Goal: Task Accomplishment & Management: Use online tool/utility

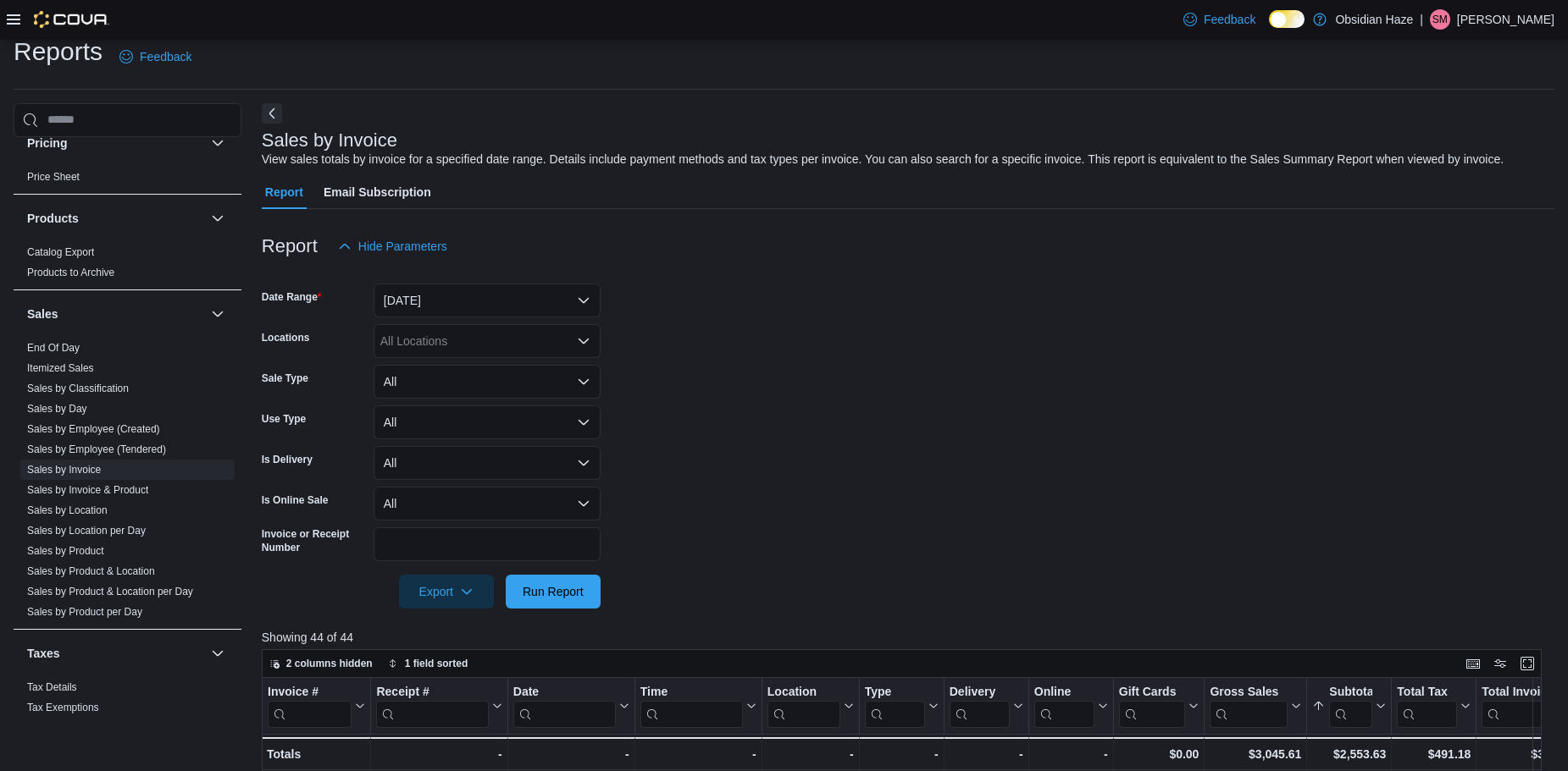
scroll to position [972, 0]
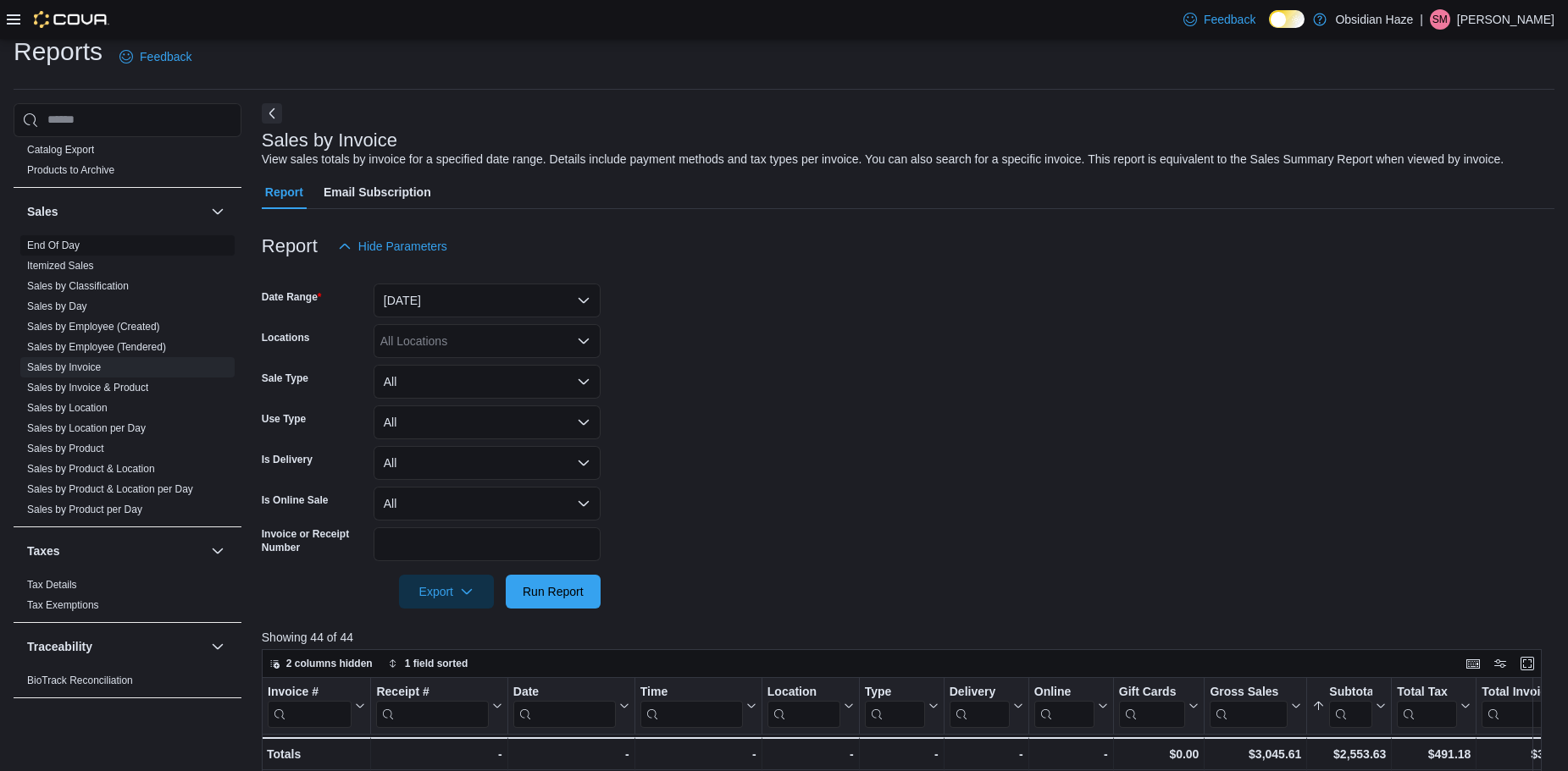
click at [77, 236] on span "End Of Day" at bounding box center [128, 246] width 214 height 21
click at [72, 248] on link "End Of Day" at bounding box center [53, 246] width 52 height 12
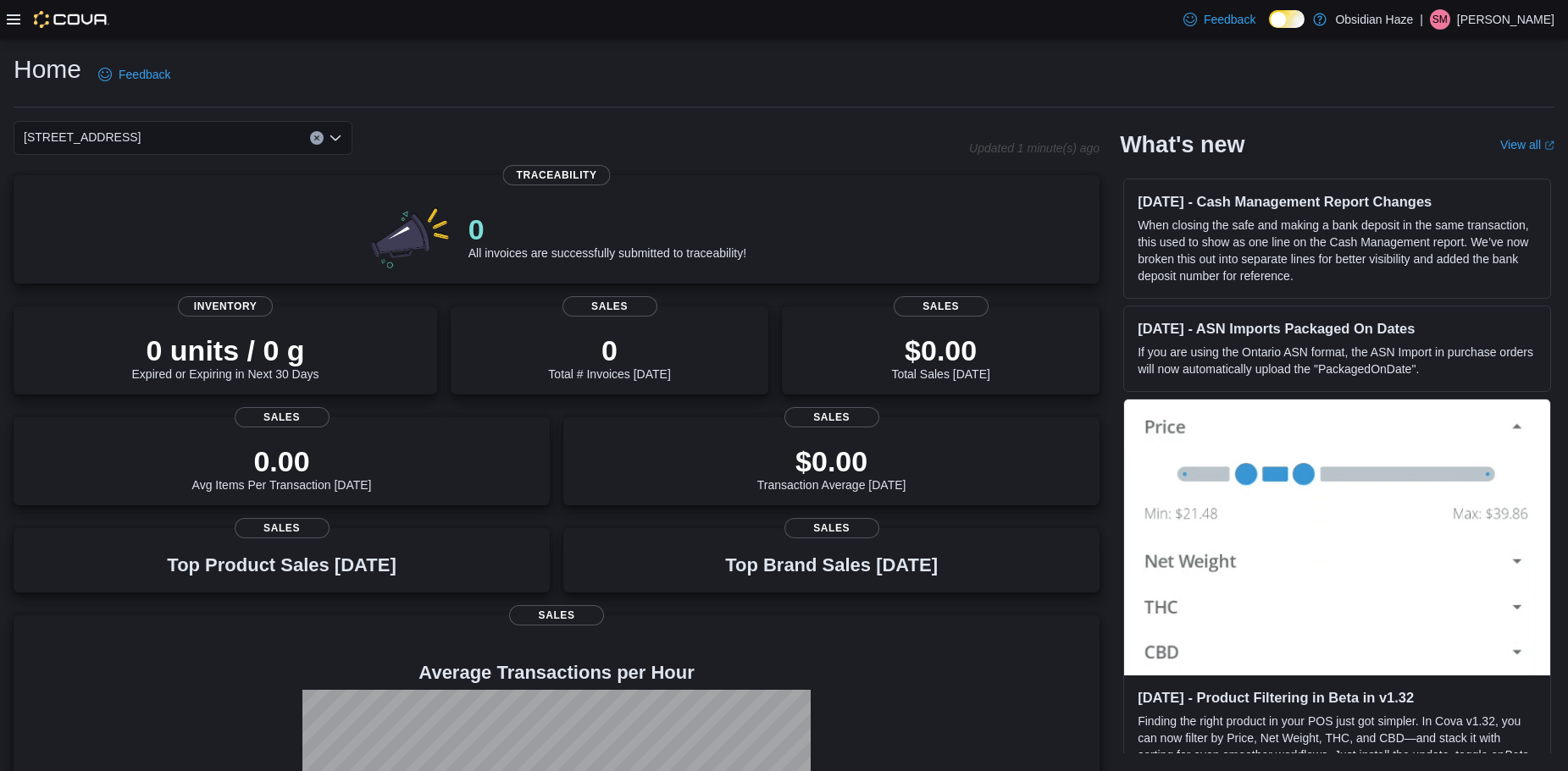
click at [16, 22] on icon at bounding box center [14, 20] width 14 height 14
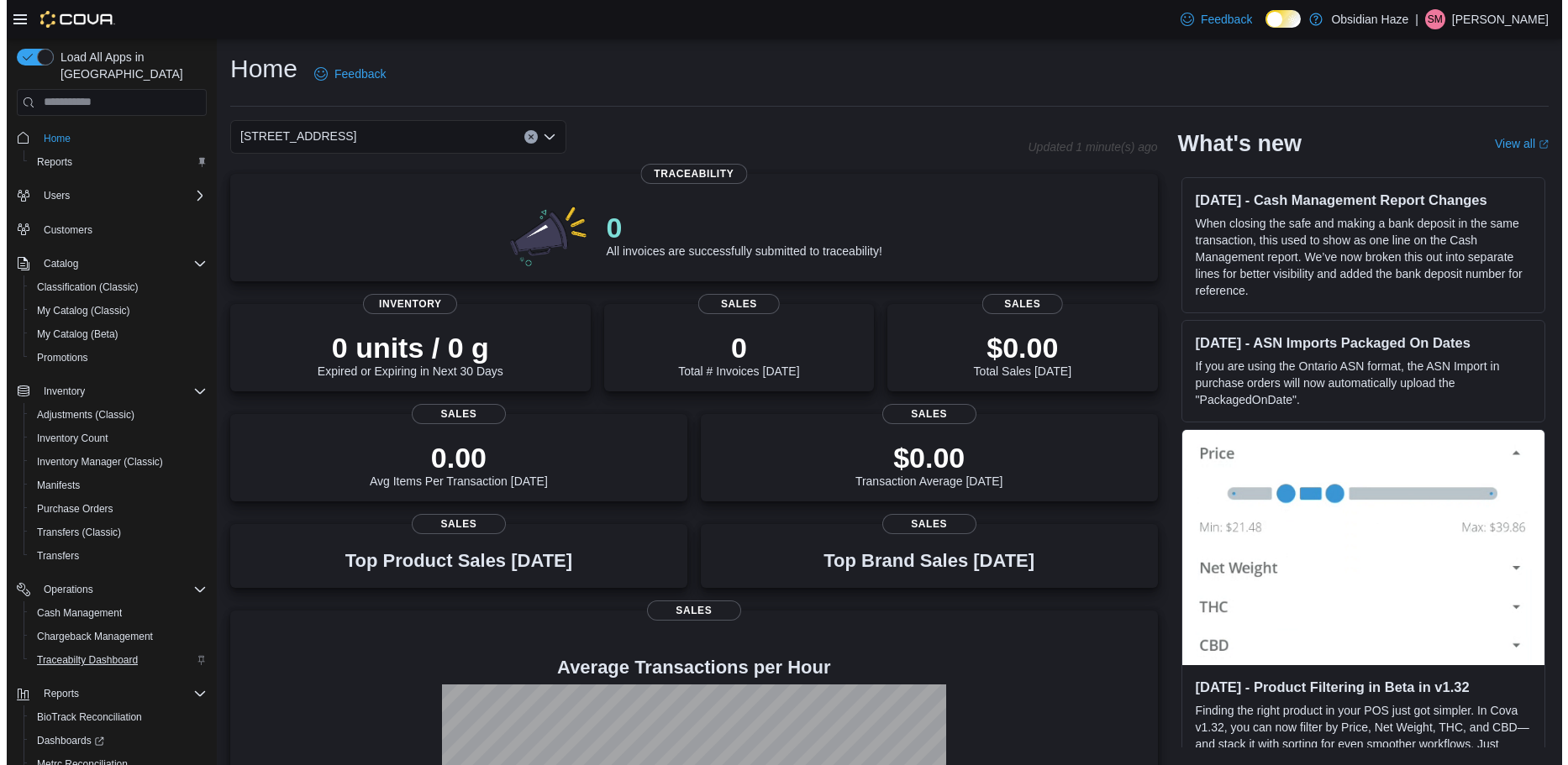
scroll to position [78, 0]
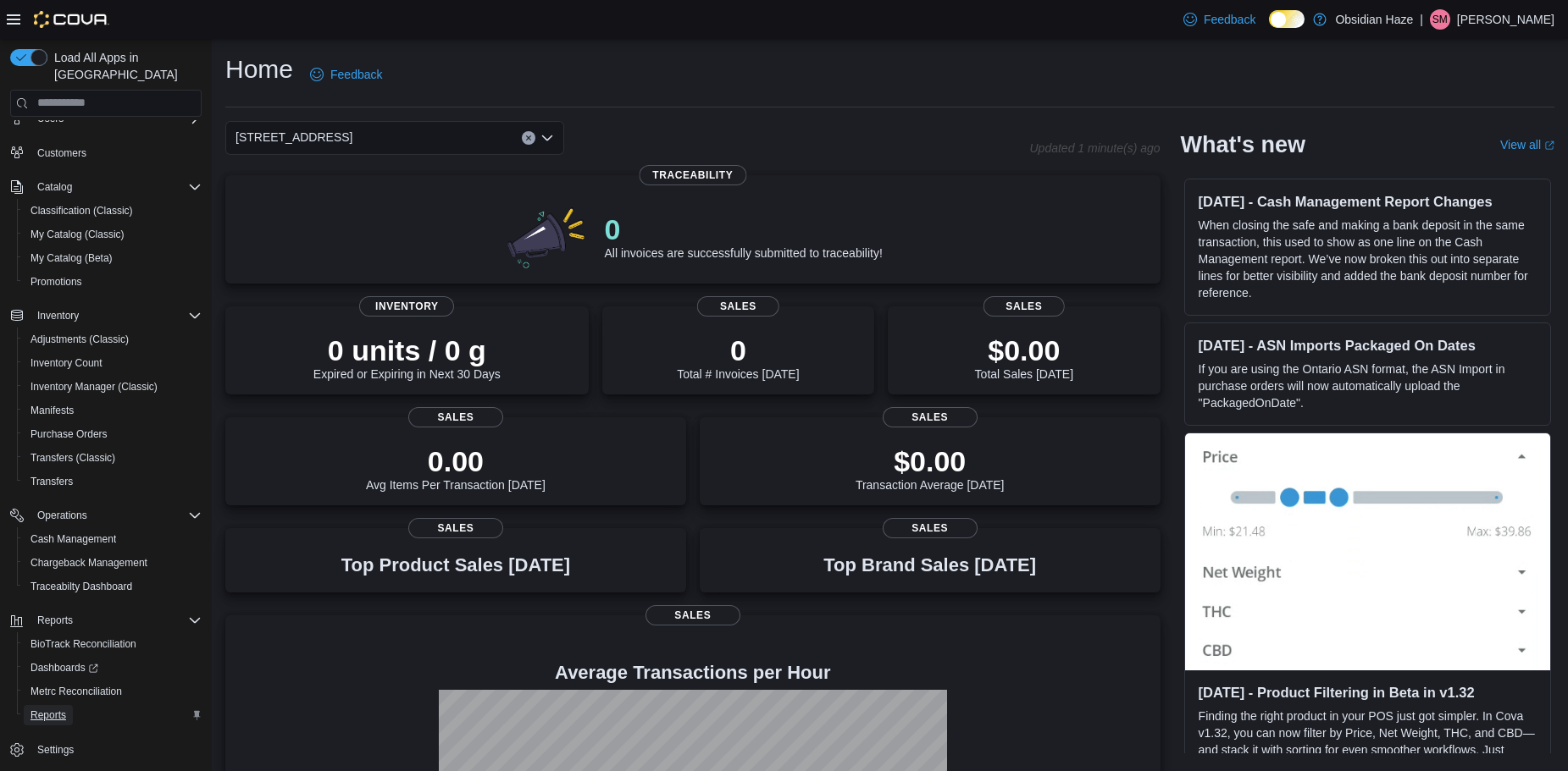
click at [55, 709] on span "Reports" at bounding box center [48, 716] width 35 height 14
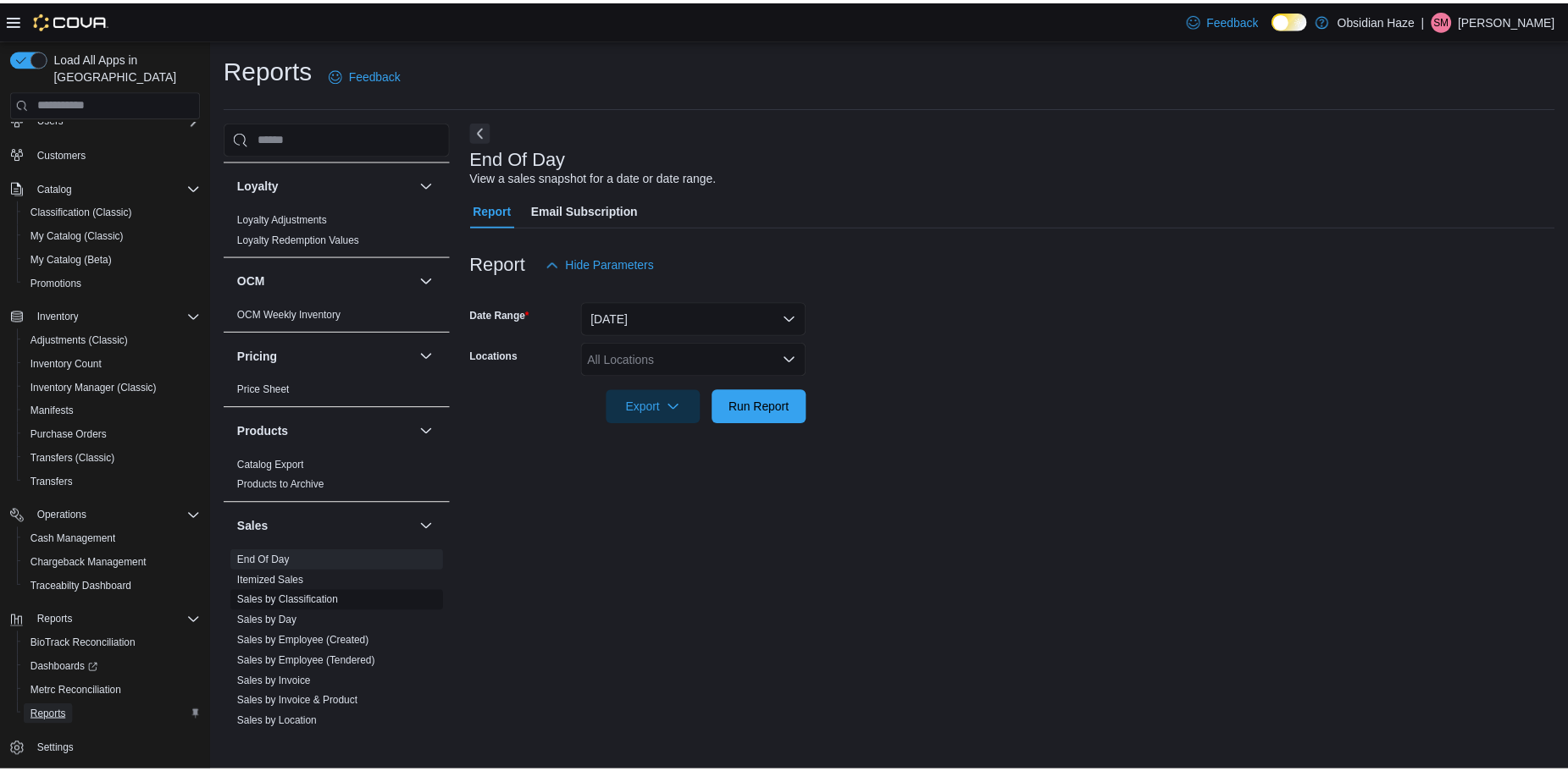
scroll to position [678, 0]
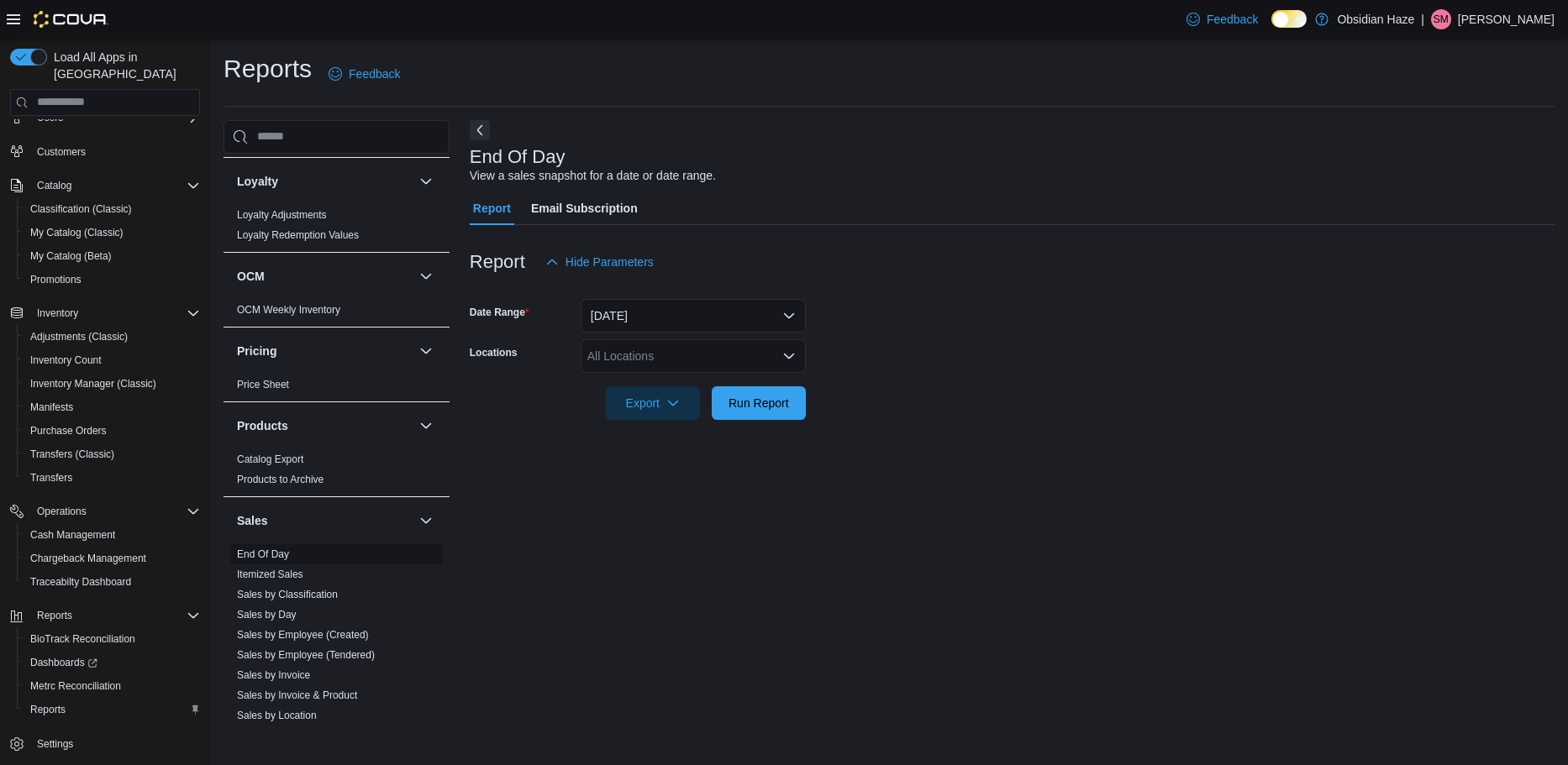
click at [279, 555] on link "End Of Day" at bounding box center [262, 555] width 52 height 12
click at [692, 308] on button "[DATE]" at bounding box center [693, 316] width 225 height 33
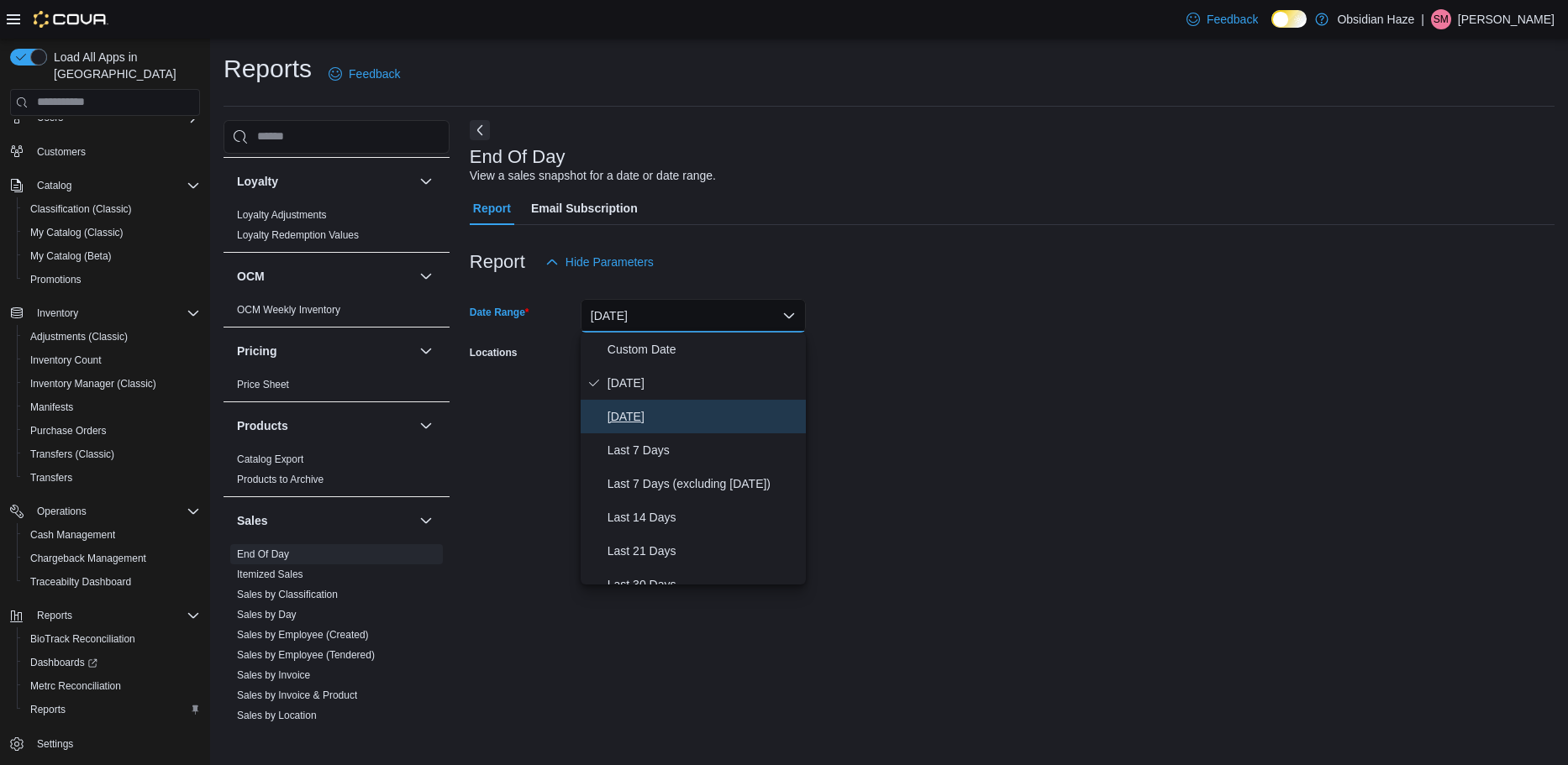
click at [648, 423] on span "[DATE]" at bounding box center [703, 416] width 192 height 20
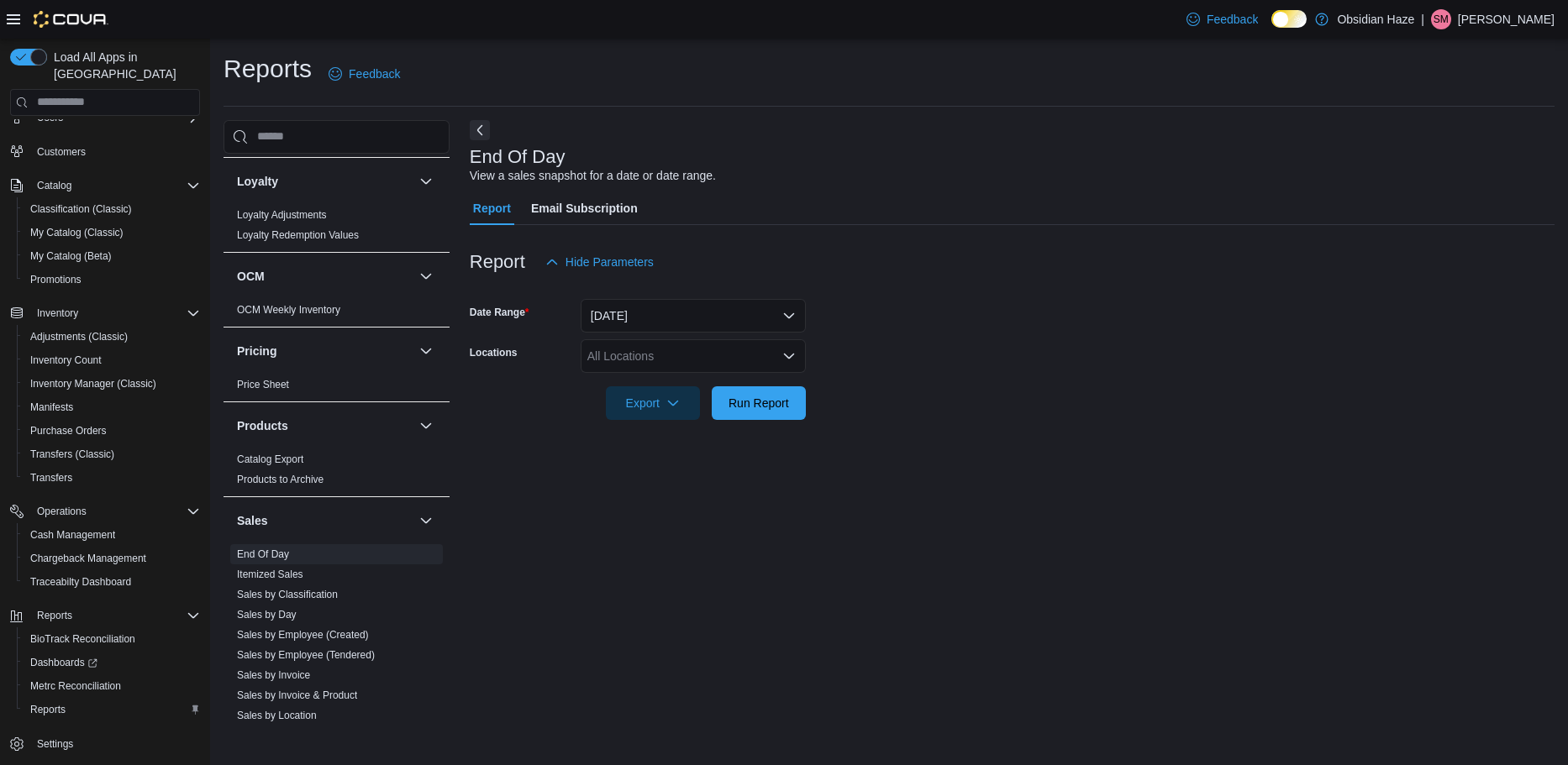
drag, startPoint x: 886, startPoint y: 395, endPoint x: 816, endPoint y: 370, distance: 74.3
click at [886, 394] on form "Date Range [DATE] Locations All Locations Export Run Report" at bounding box center [1012, 349] width 1085 height 141
click at [791, 361] on icon "Open list of options" at bounding box center [789, 357] width 14 height 14
click at [680, 417] on div "[STREET_ADDRESS]" at bounding box center [693, 408] width 205 height 17
click at [893, 400] on form "Date Range [DATE] Locations 1600 Ave O Export Run Report" at bounding box center [1012, 349] width 1085 height 141
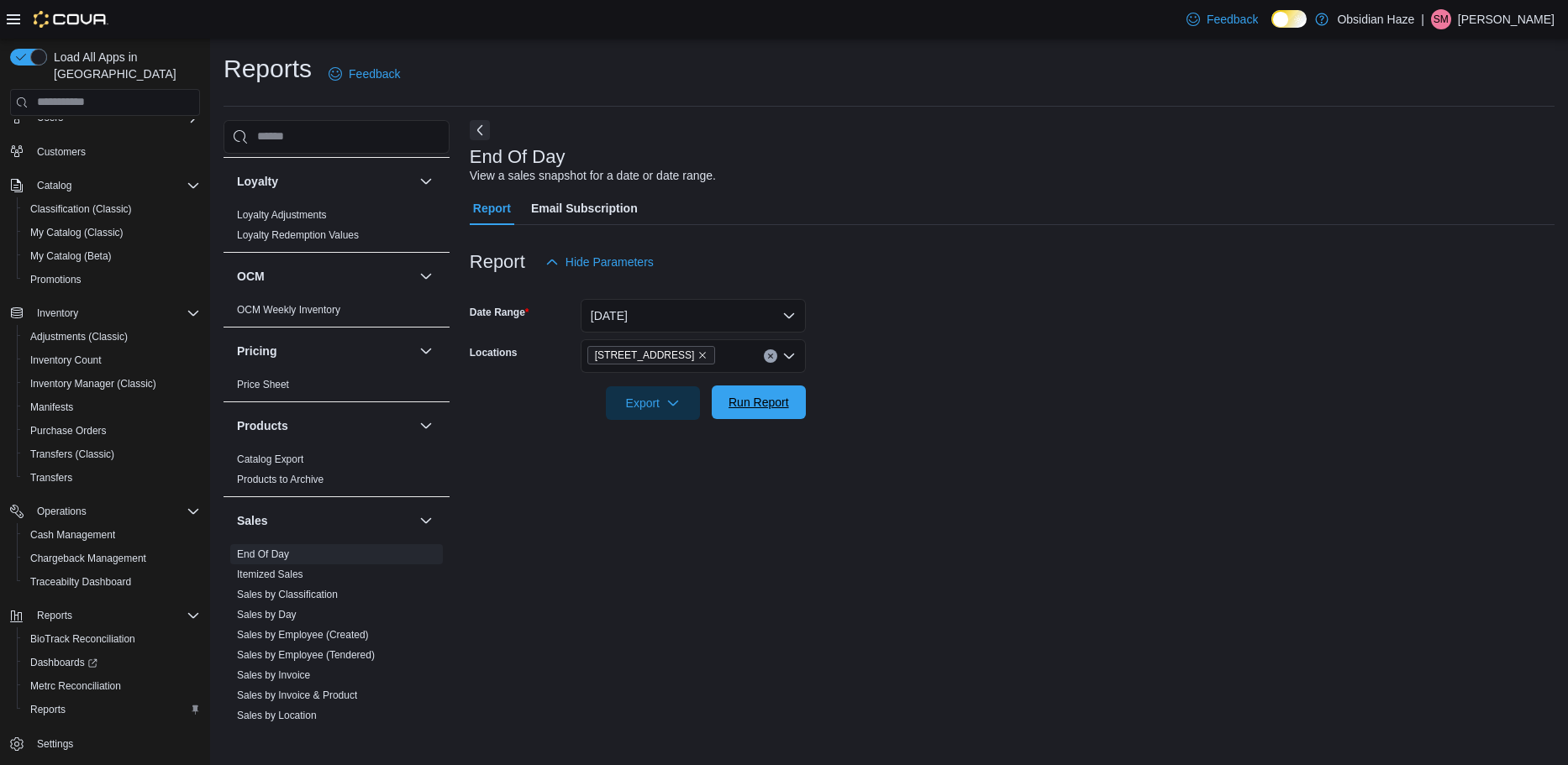
click at [775, 398] on span "Run Report" at bounding box center [758, 402] width 60 height 17
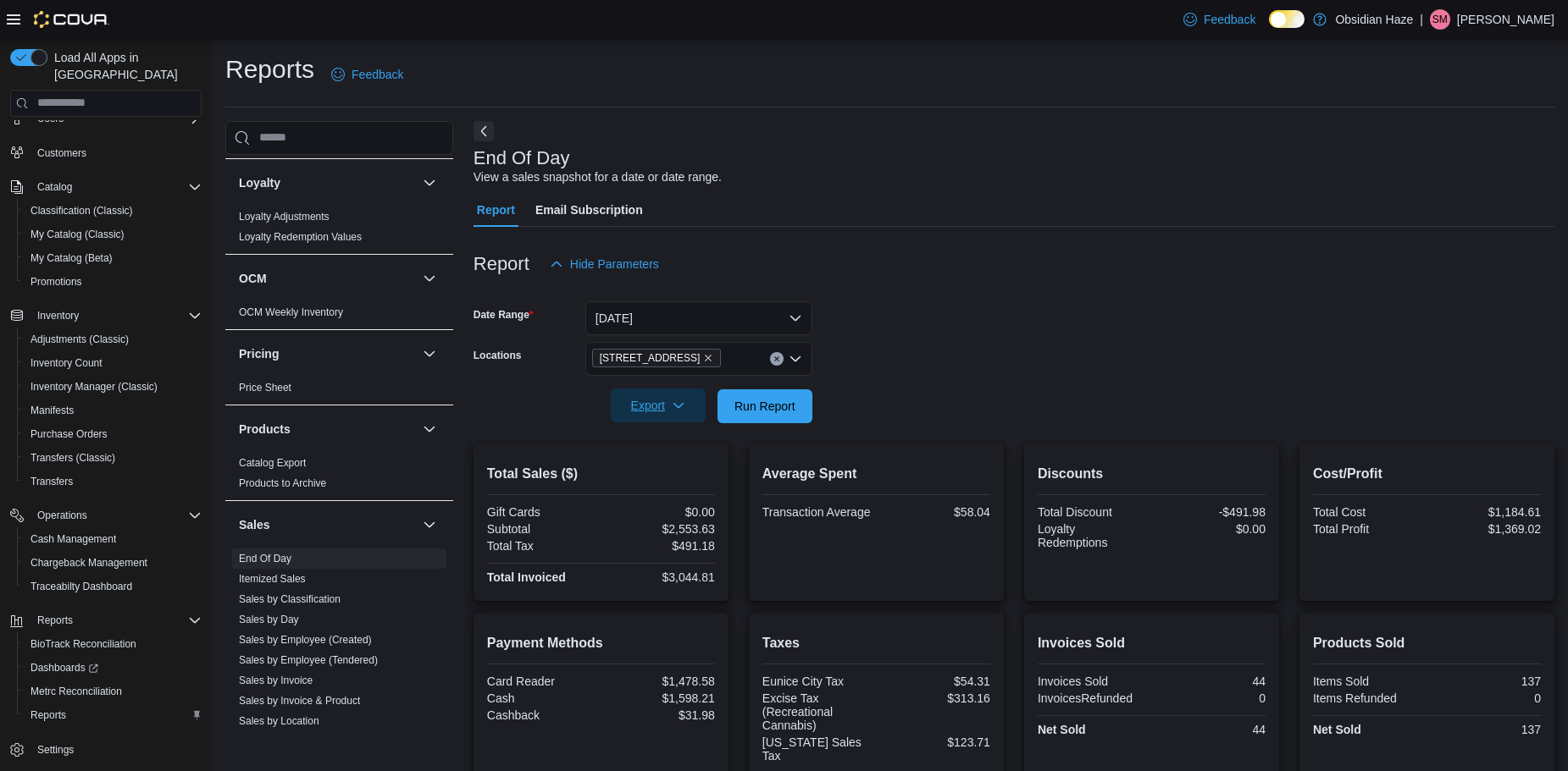
click at [682, 409] on icon "button" at bounding box center [679, 406] width 14 height 14
click at [681, 474] on span "Export to Pdf" at bounding box center [661, 474] width 77 height 14
